Goal: Information Seeking & Learning: Learn about a topic

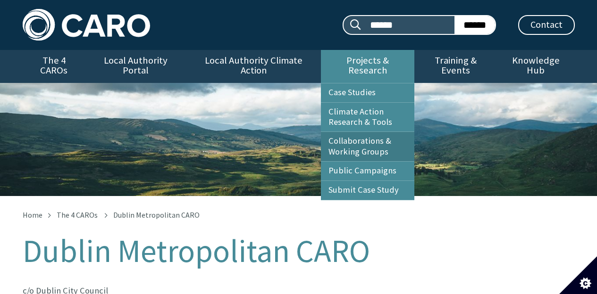
click at [370, 141] on link "Collaborations & Working Groups" at bounding box center [367, 146] width 93 height 29
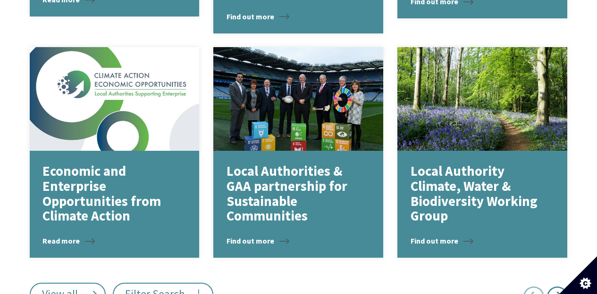
scroll to position [1269, 0]
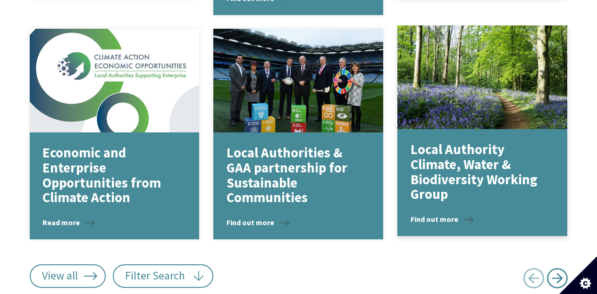
click at [491, 176] on p "Local Authority Climate, Water & Biodiversity Working Group" at bounding box center [476, 173] width 130 height 60
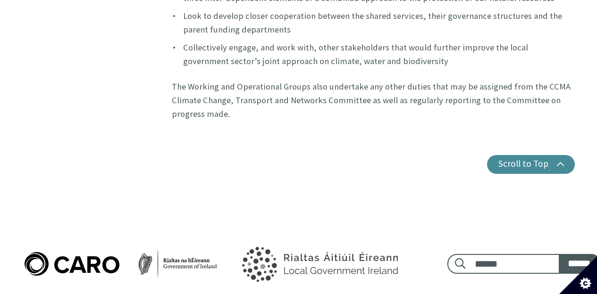
scroll to position [545, 0]
